Goal: Information Seeking & Learning: Find specific page/section

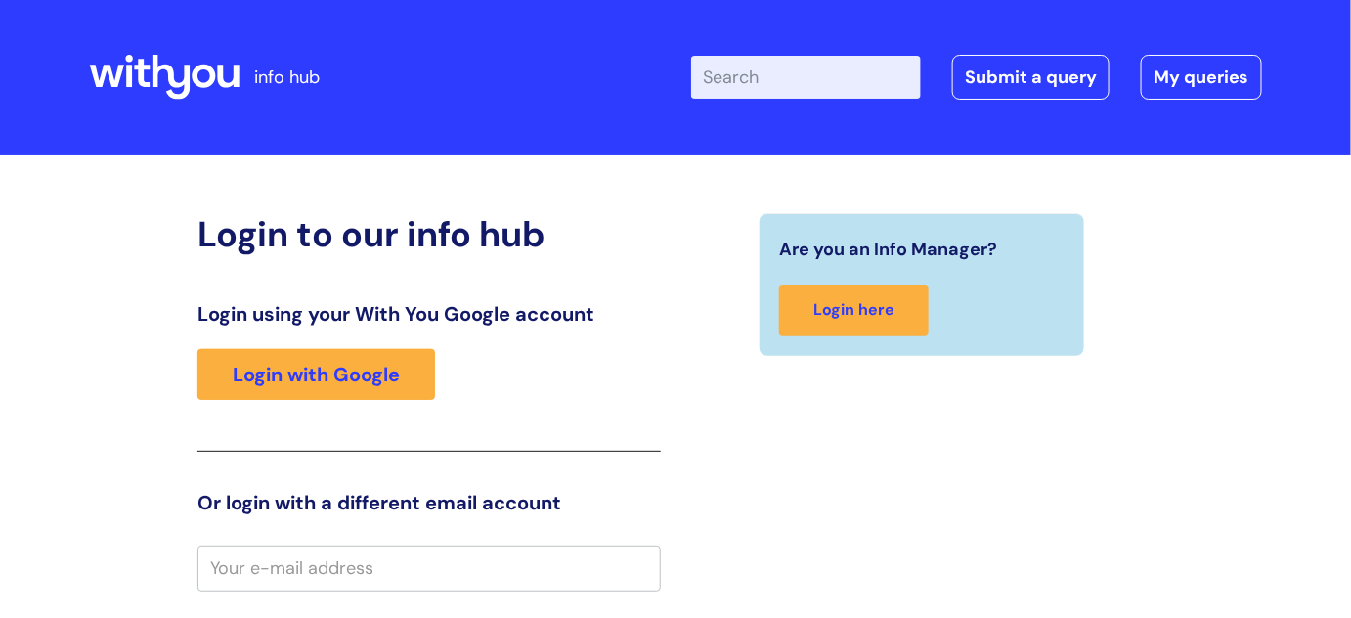
click at [818, 74] on input "Enter your search term here..." at bounding box center [806, 77] width 230 height 43
type input "policy"
click button "Search" at bounding box center [0, 0] width 0 height 0
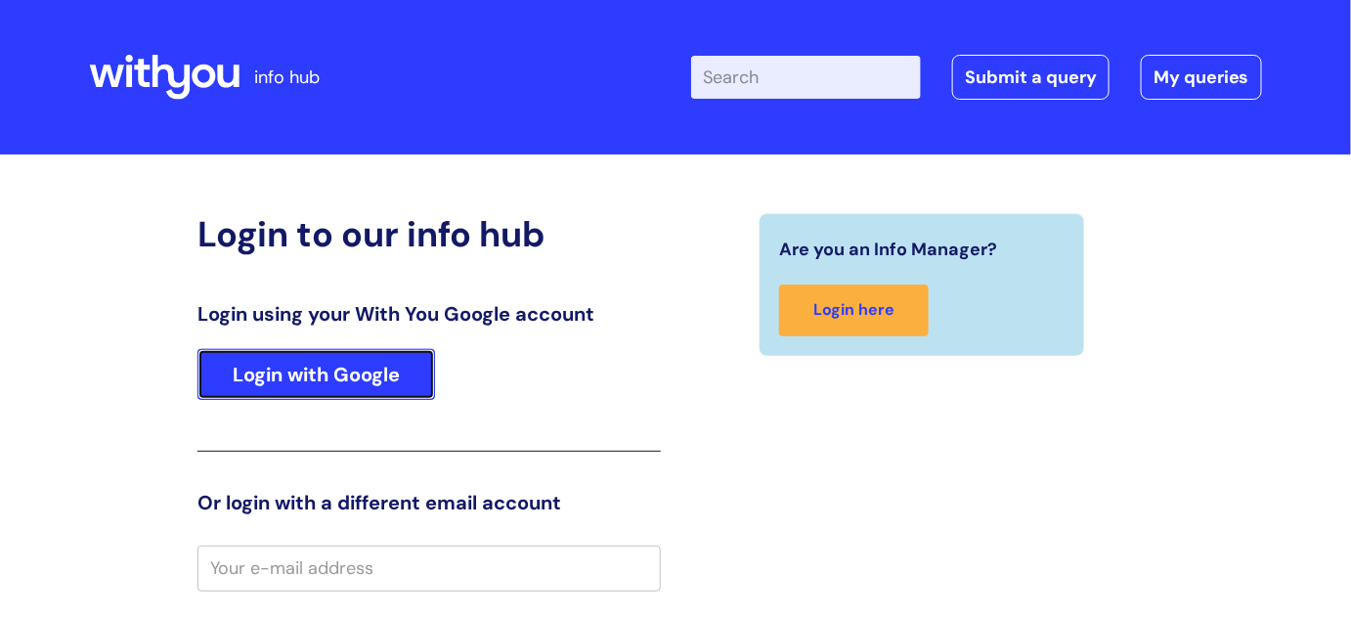
click at [313, 371] on link "Login with Google" at bounding box center [316, 374] width 238 height 51
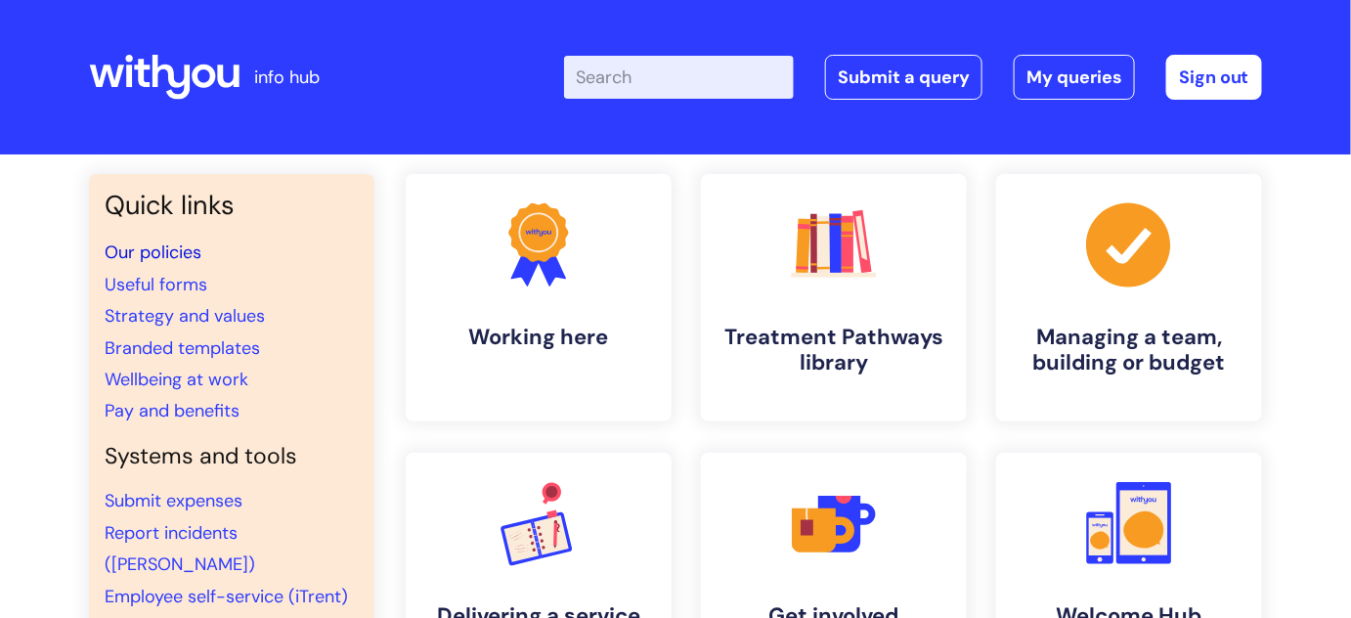
click at [160, 252] on link "Our policies" at bounding box center [153, 251] width 97 height 23
